Goal: Information Seeking & Learning: Understand process/instructions

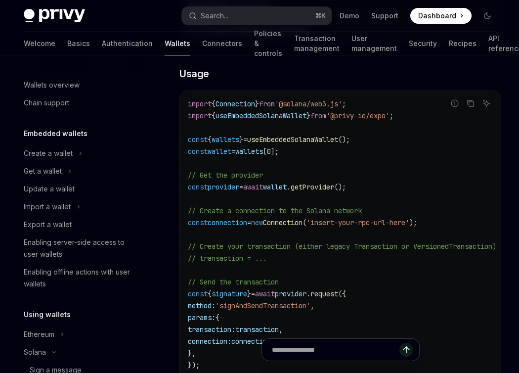
scroll to position [75, 0]
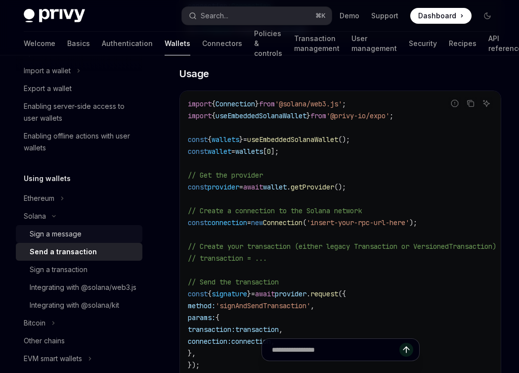
click at [50, 236] on div "Sign a message" at bounding box center [56, 234] width 52 height 12
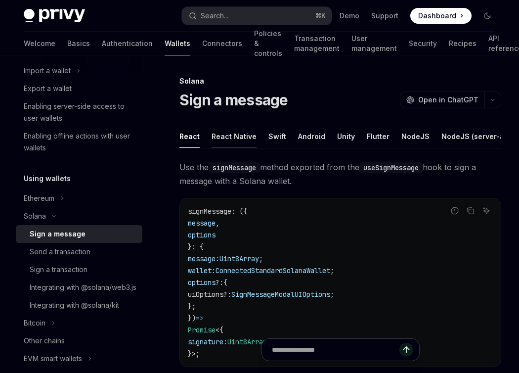
click at [230, 137] on button "React Native" at bounding box center [234, 136] width 45 height 23
type textarea "*"
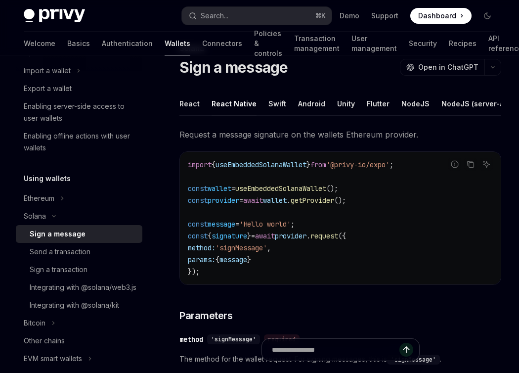
scroll to position [119, 0]
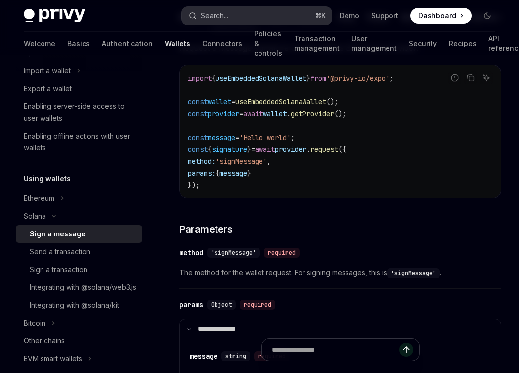
click at [283, 15] on button "Search... ⌘ K" at bounding box center [257, 16] width 150 height 18
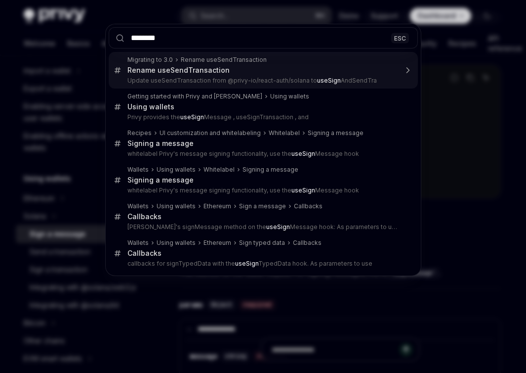
type input "*********"
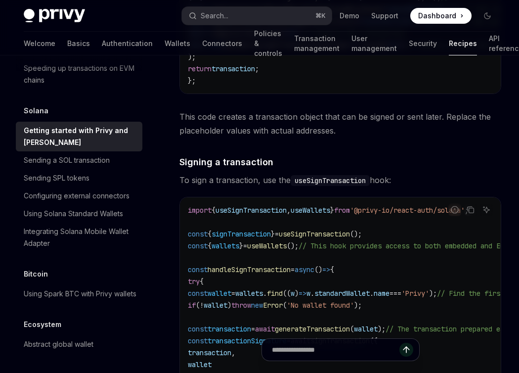
scroll to position [2844, 0]
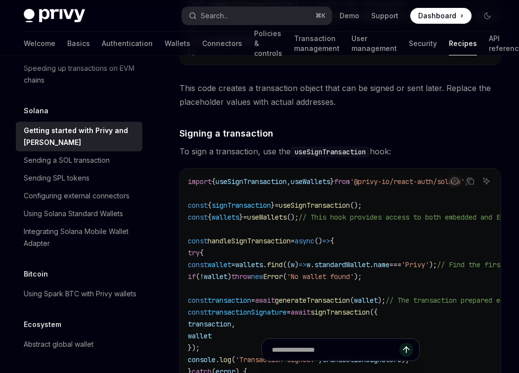
click at [423, 186] on span "'@privy-io/react-auth/solana'" at bounding box center [407, 181] width 115 height 9
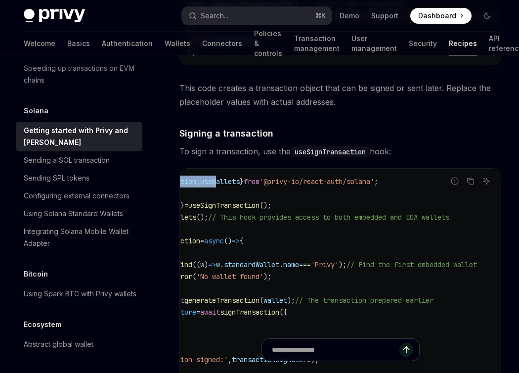
scroll to position [0, 159]
drag, startPoint x: 322, startPoint y: 197, endPoint x: 515, endPoint y: 185, distance: 193.6
click at [328, 204] on code "import { useSignTransaction , useWallets } from '@privy-io/react-auth/solana' ;…" at bounding box center [298, 293] width 403 height 237
click at [295, 186] on span "'@privy-io/react-auth/solana'" at bounding box center [316, 181] width 115 height 9
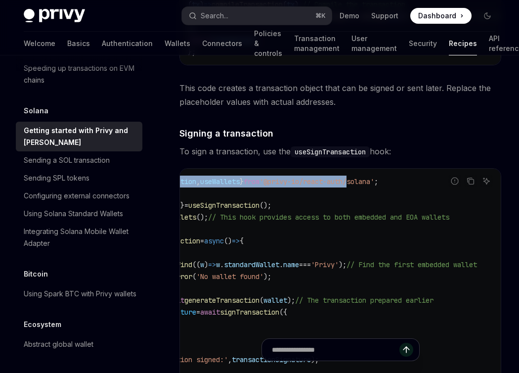
scroll to position [0, 0]
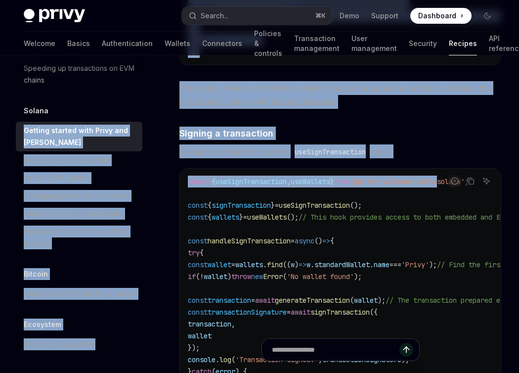
drag, startPoint x: 304, startPoint y: 195, endPoint x: 133, endPoint y: 186, distance: 170.8
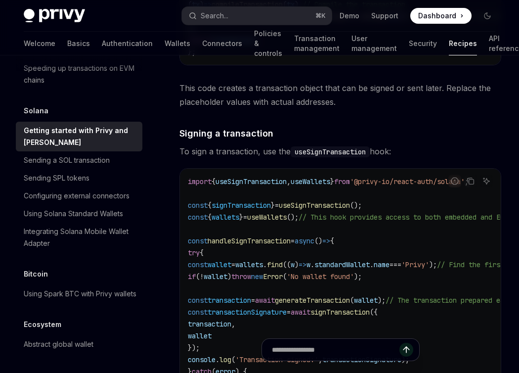
click at [230, 211] on code "import { useSignTransaction , useWallets } from '@privy-io/react-auth/solana' ;…" at bounding box center [389, 293] width 403 height 237
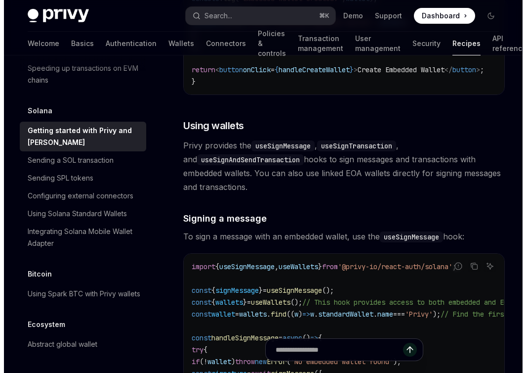
scroll to position [1834, 0]
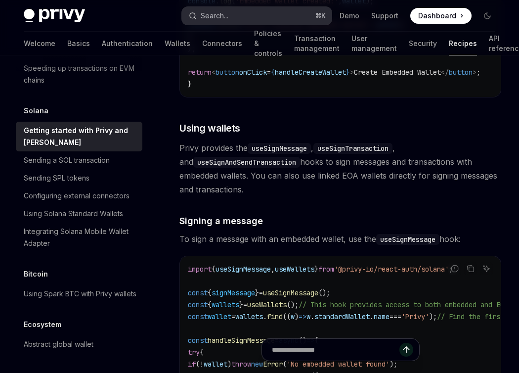
click at [242, 12] on button "Search... ⌘ K" at bounding box center [257, 16] width 150 height 18
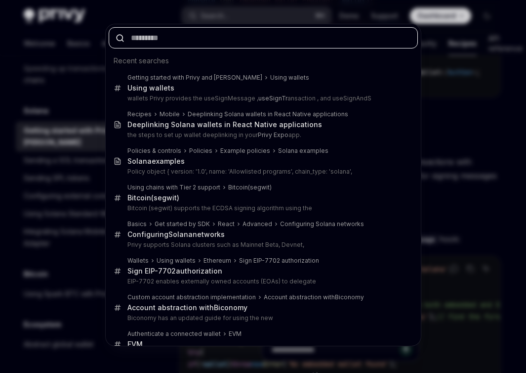
click at [167, 39] on input "text" at bounding box center [263, 37] width 309 height 21
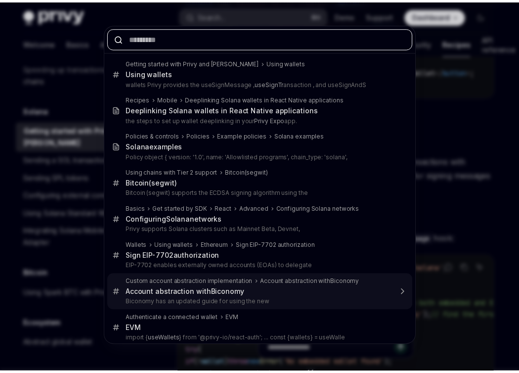
scroll to position [21, 0]
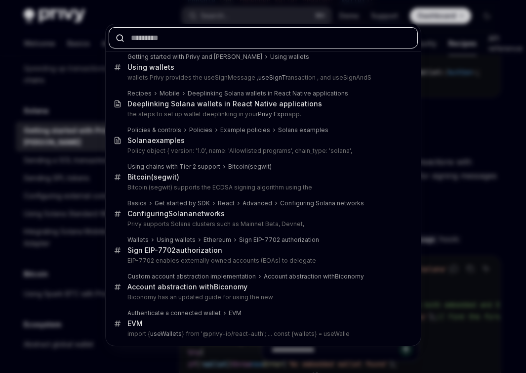
click at [206, 40] on input "text" at bounding box center [263, 37] width 309 height 21
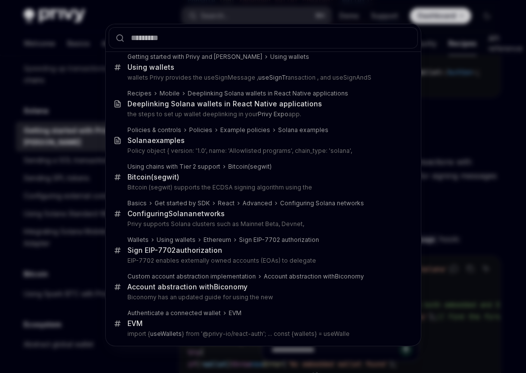
click at [263, 11] on div "Recent searches Getting started with Privy and Solana Using wallets Using walle…" at bounding box center [263, 186] width 526 height 373
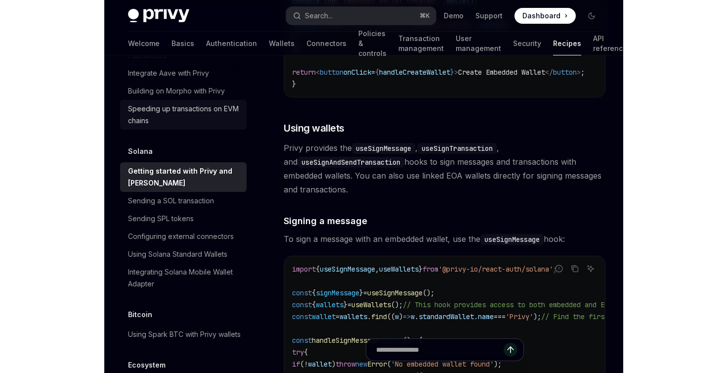
scroll to position [1357, 0]
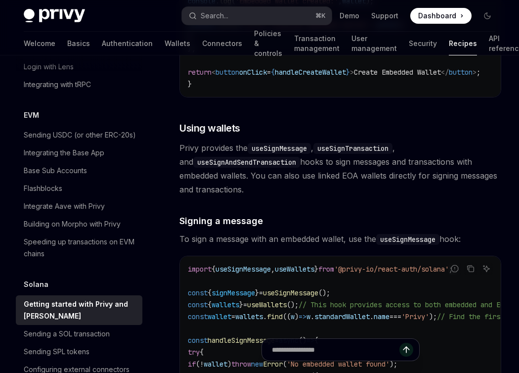
type textarea "*"
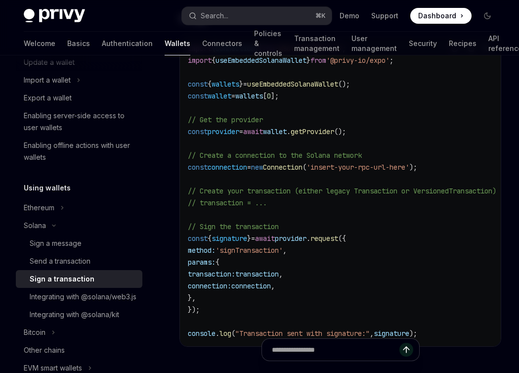
scroll to position [345, 0]
